Goal: Complete application form

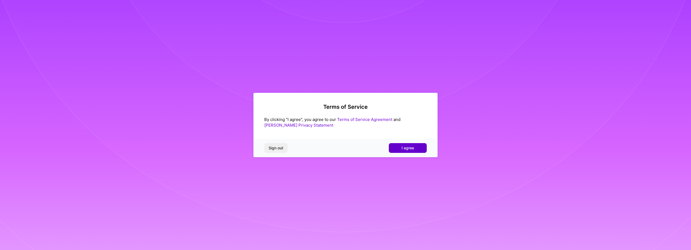
click at [405, 148] on span "I agree" at bounding box center [408, 147] width 12 height 5
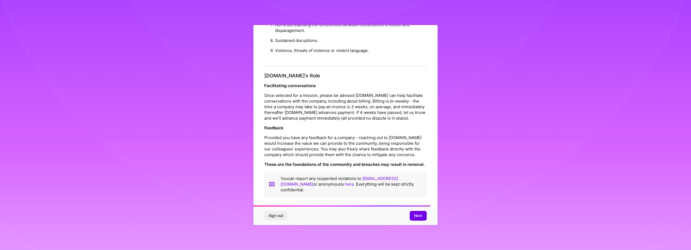
scroll to position [583, 0]
click at [425, 218] on button "Next" at bounding box center [418, 216] width 17 height 10
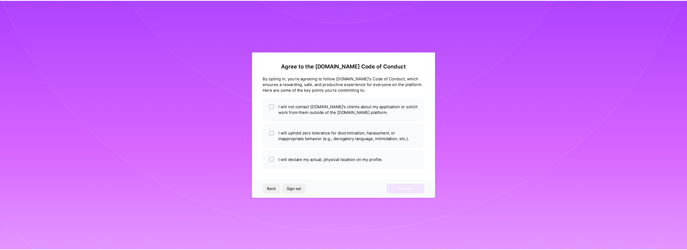
scroll to position [0, 0]
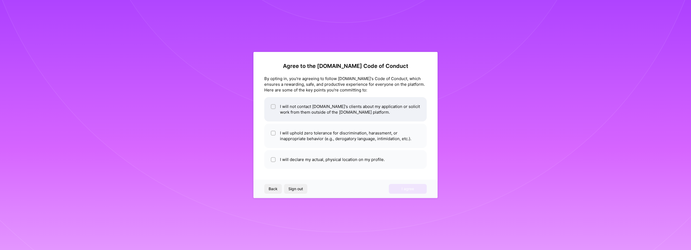
click at [355, 113] on li "I will not contact [DOMAIN_NAME]'s clients about my application or solicit work…" at bounding box center [345, 109] width 162 height 24
checkbox input "true"
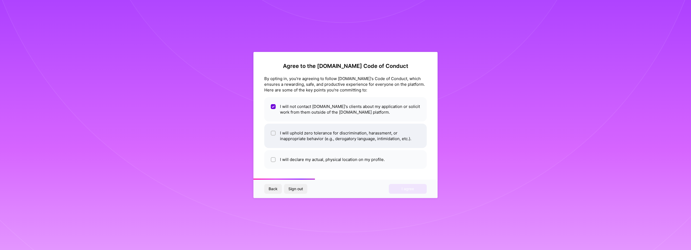
click at [345, 139] on li "I will uphold zero tolerance for discrimination, harassment, or inappropriate b…" at bounding box center [345, 136] width 162 height 24
checkbox input "true"
click at [344, 165] on li "I will declare my actual, physical location on my profile." at bounding box center [345, 159] width 162 height 19
checkbox input "true"
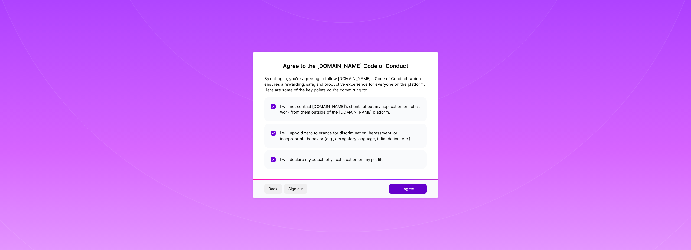
click at [415, 192] on button "I agree" at bounding box center [408, 189] width 38 height 10
